Goal: Navigation & Orientation: Find specific page/section

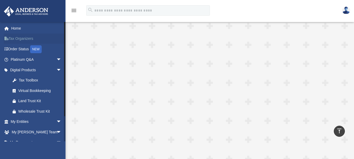
scroll to position [90, 0]
click at [18, 48] on link "Order Status NEW" at bounding box center [37, 49] width 66 height 11
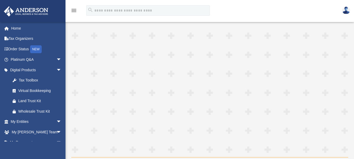
scroll to position [90, 0]
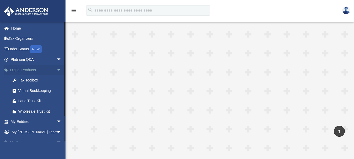
click at [28, 68] on link "Digital Products arrow_drop_down" at bounding box center [37, 70] width 66 height 10
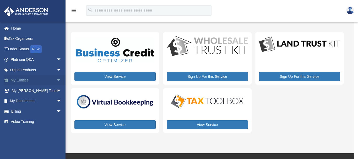
click at [21, 80] on link "My Entities arrow_drop_down" at bounding box center [37, 80] width 66 height 10
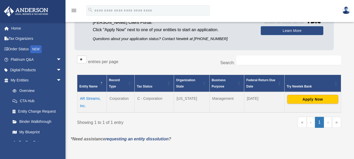
scroll to position [69, 0]
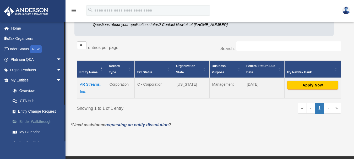
click at [32, 120] on link "Binder Walkthrough" at bounding box center [38, 122] width 62 height 10
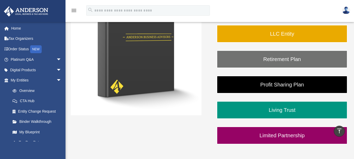
scroll to position [114, 0]
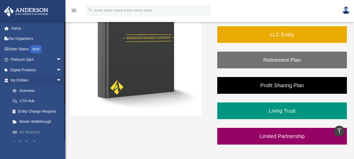
click at [32, 133] on link "My Blueprint" at bounding box center [38, 132] width 62 height 10
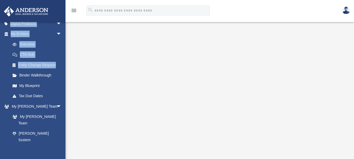
scroll to position [121, 0]
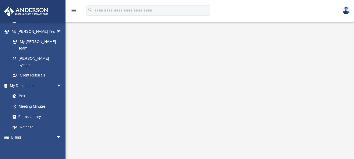
drag, startPoint x: 5, startPoint y: 125, endPoint x: 5, endPoint y: 152, distance: 27.0
click at [5, 152] on div "[EMAIL_ADDRESS][DOMAIN_NAME] Sign Out [EMAIL_ADDRESS][DOMAIN_NAME] Home Tax Org…" at bounding box center [33, 101] width 66 height 159
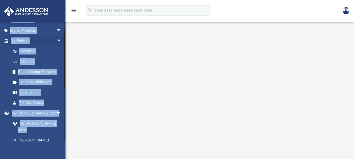
scroll to position [0, 0]
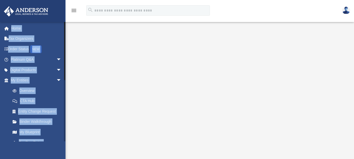
drag, startPoint x: 2, startPoint y: 48, endPoint x: 2, endPoint y: 23, distance: 24.9
click at [2, 23] on div "Home Tax Organizers Order Status NEW Platinum Q&A arrow_drop_down Client FAQ Pl…" at bounding box center [34, 149] width 69 height 254
click at [18, 28] on link "Home" at bounding box center [37, 28] width 66 height 10
